Goal: Find specific page/section: Find specific page/section

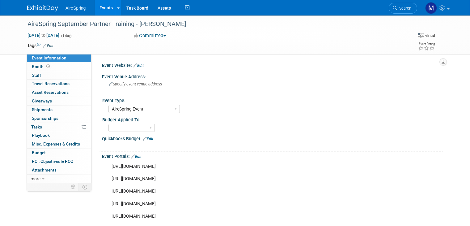
select select "AireSpring Event"
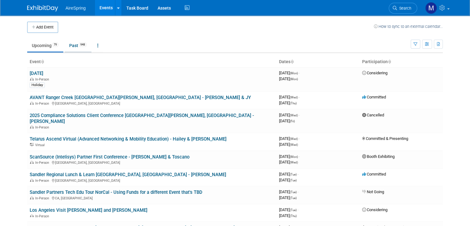
click at [67, 48] on link "Past 948" at bounding box center [78, 46] width 27 height 12
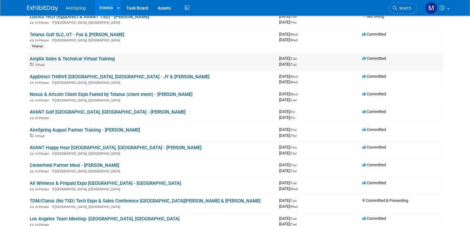
scroll to position [75, 0]
